Goal: Register for event/course

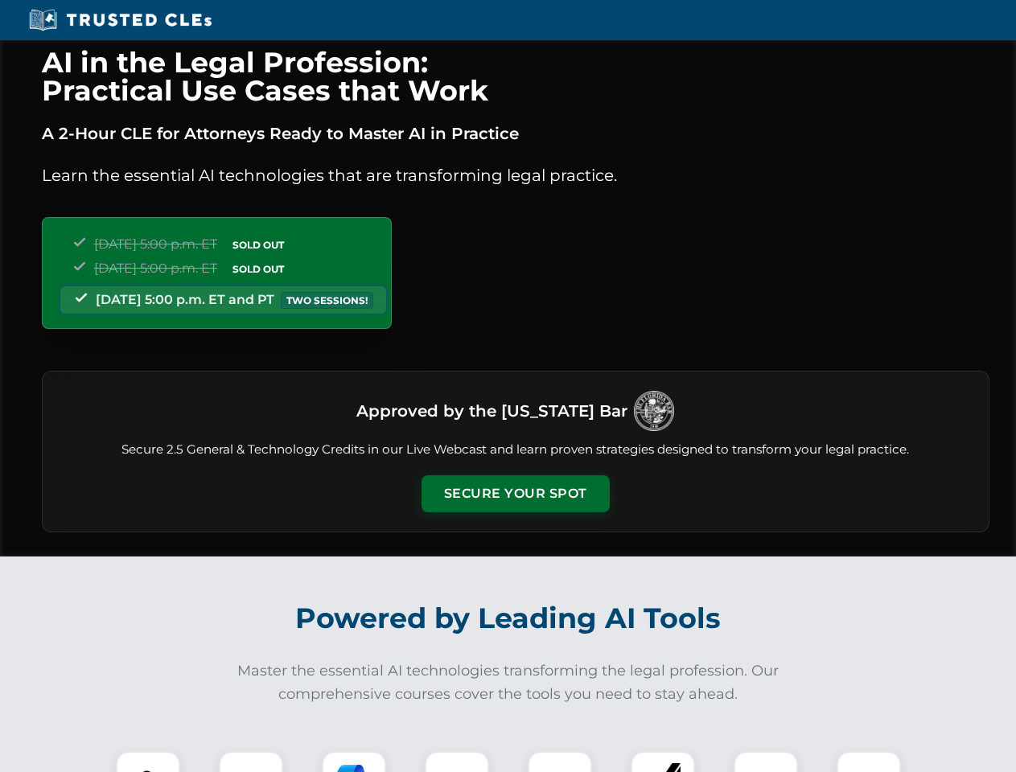
click at [515, 494] on button "Secure Your Spot" at bounding box center [515, 493] width 188 height 37
click at [148, 762] on img at bounding box center [148, 783] width 47 height 47
click at [251, 762] on div at bounding box center [251, 783] width 64 height 64
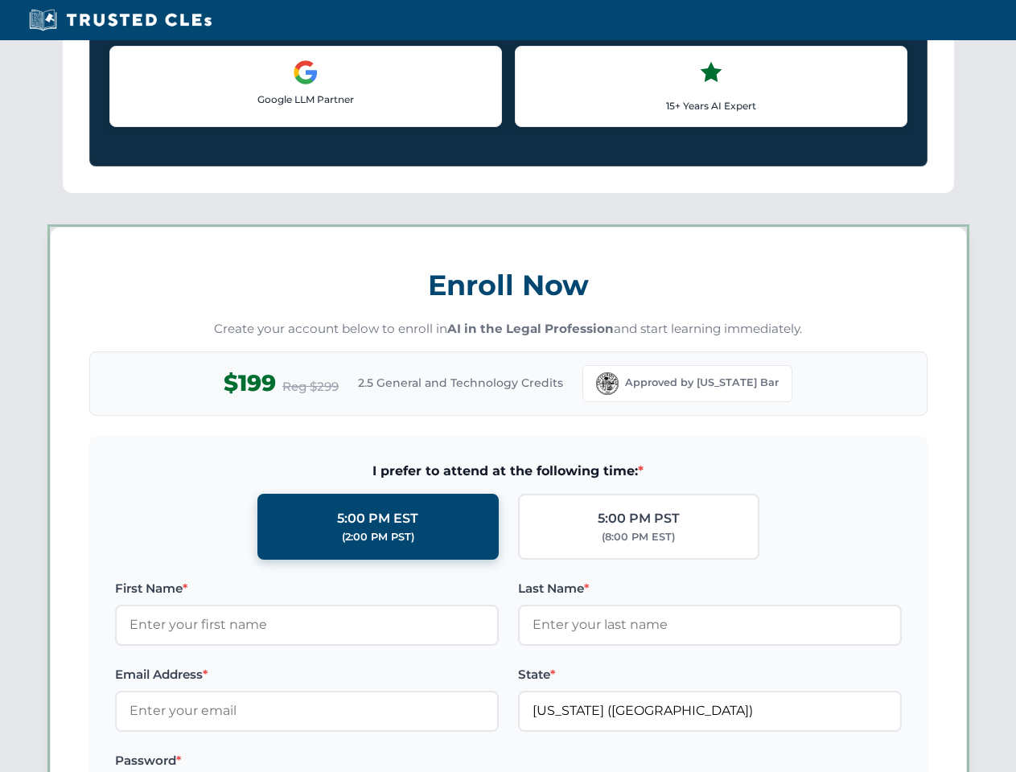
click at [457, 762] on label "Password *" at bounding box center [307, 760] width 384 height 19
